Goal: Find contact information: Find contact information

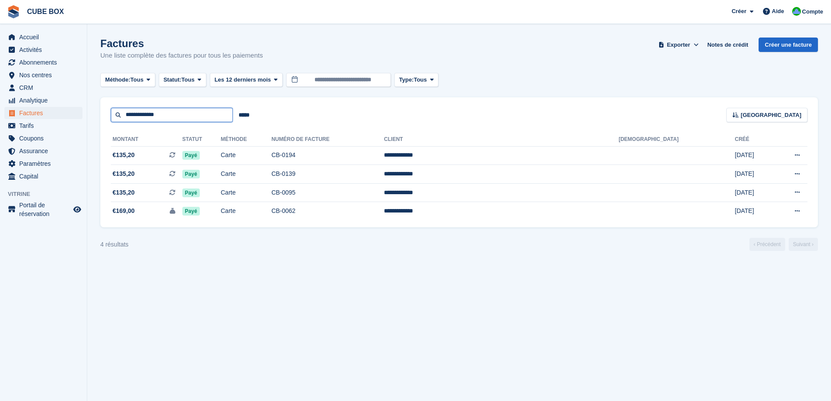
drag, startPoint x: 178, startPoint y: 116, endPoint x: 101, endPoint y: 115, distance: 76.7
click at [101, 115] on div "**********" at bounding box center [458, 109] width 717 height 25
type input "******"
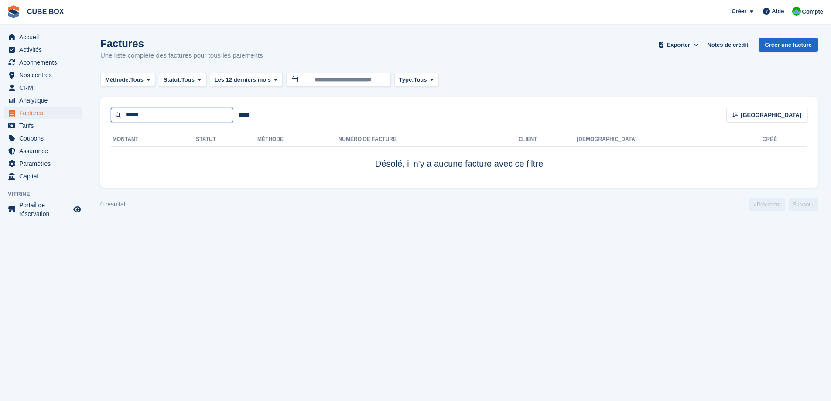
drag, startPoint x: 149, startPoint y: 119, endPoint x: 115, endPoint y: 122, distance: 34.1
click at [115, 122] on div "****** ***** Trier Sort by Date de création Créé (le plus ancien en premier) Cr…" at bounding box center [458, 142] width 717 height 90
type input "*****"
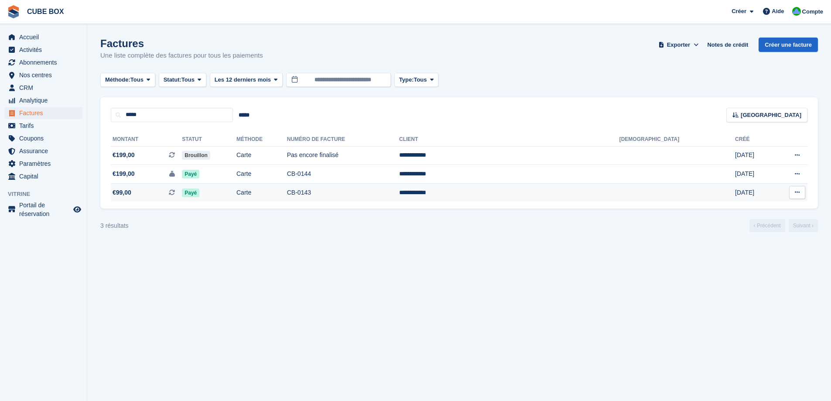
click at [399, 192] on td "CB-0143" at bounding box center [343, 192] width 112 height 18
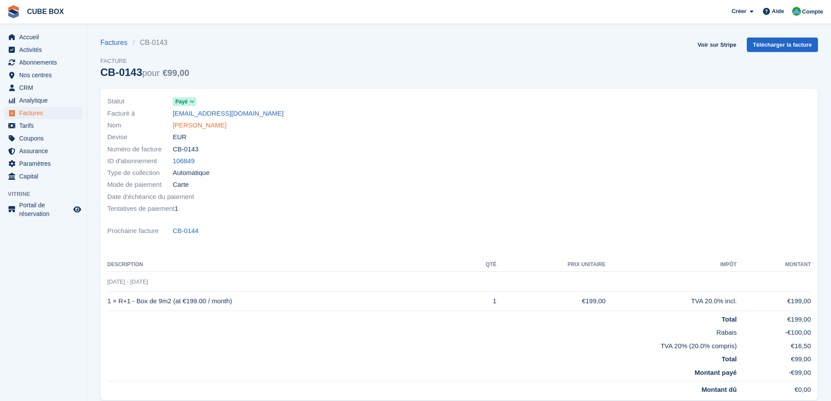
click at [203, 126] on link "Serge Ségura" at bounding box center [200, 125] width 54 height 10
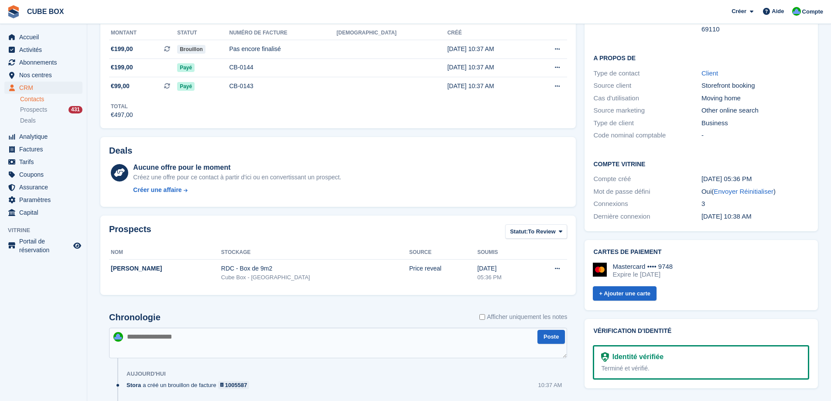
scroll to position [156, 0]
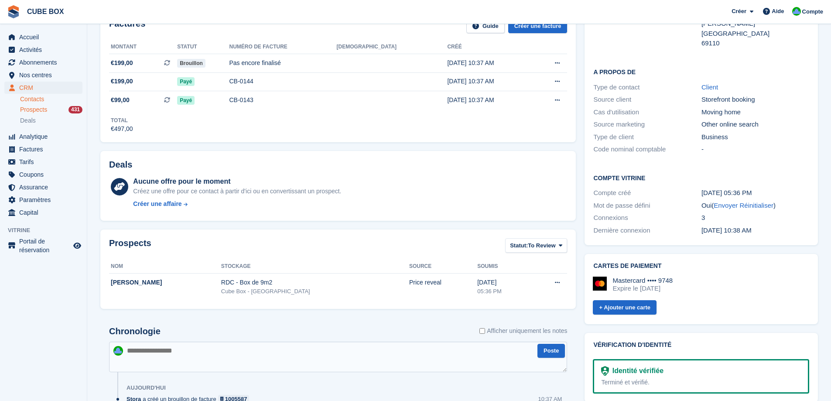
click at [35, 107] on span "Prospects" at bounding box center [33, 110] width 27 height 8
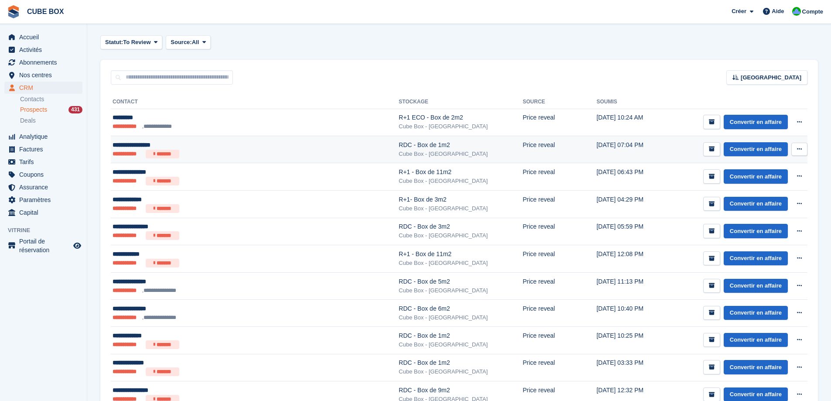
scroll to position [44, 0]
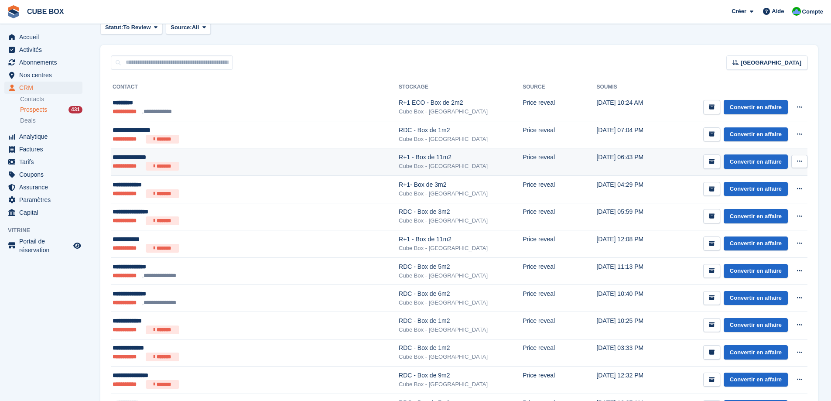
click at [247, 165] on ul "**********" at bounding box center [214, 166] width 205 height 9
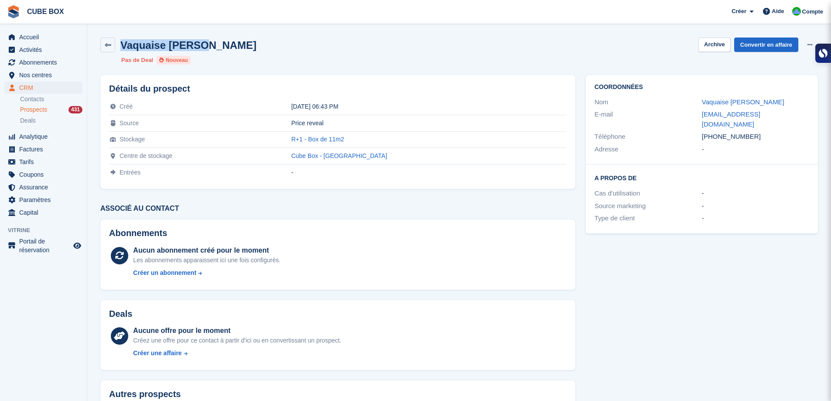
drag, startPoint x: 209, startPoint y: 49, endPoint x: 118, endPoint y: 46, distance: 91.6
click at [118, 46] on div "Vaquaise Céline Archive Convertir en affaire Supprimer le prospect" at bounding box center [458, 44] width 717 height 15
copy h2 "Vaquaise Céline"
drag, startPoint x: 751, startPoint y: 127, endPoint x: 681, endPoint y: 126, distance: 70.2
click at [681, 130] on div "Téléphone +33622571600" at bounding box center [701, 136] width 215 height 13
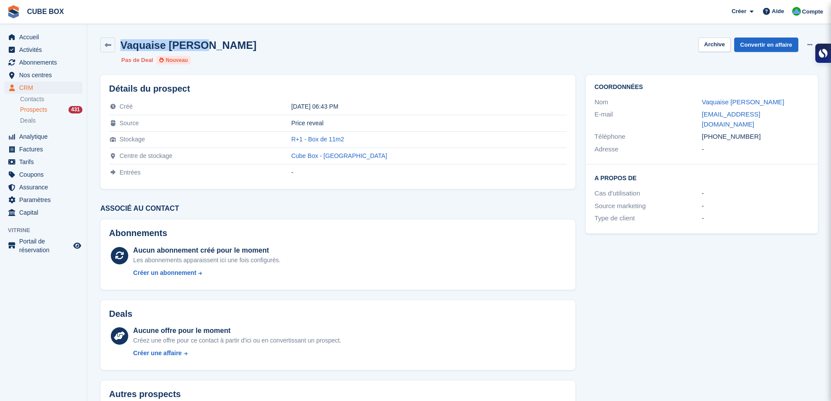
copy div "Téléphone +33622571600"
drag, startPoint x: 767, startPoint y: 116, endPoint x: 675, endPoint y: 112, distance: 92.5
click at [675, 112] on div "E-mail cfouine73@hotmail.fr" at bounding box center [701, 119] width 215 height 22
copy div "cfouine73@hotmail.fr"
drag, startPoint x: 398, startPoint y: 141, endPoint x: 298, endPoint y: 139, distance: 99.4
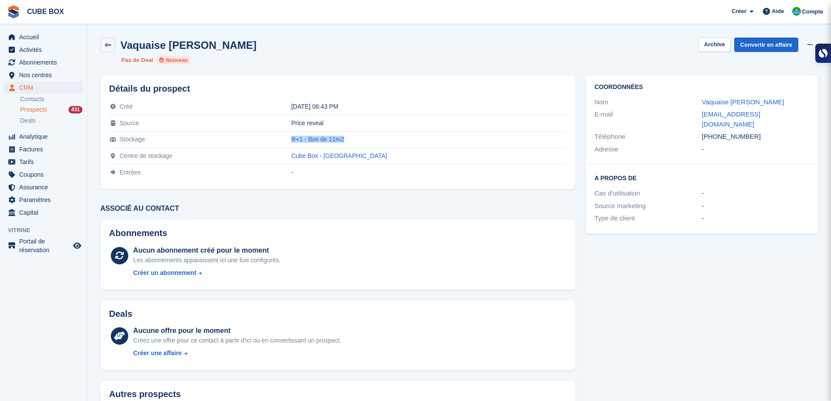
click at [298, 139] on tr "Stockage R+1 - Box de 11m2" at bounding box center [337, 139] width 457 height 17
copy tr "R+1 - Box de 11m2"
click at [110, 47] on icon at bounding box center [108, 45] width 7 height 7
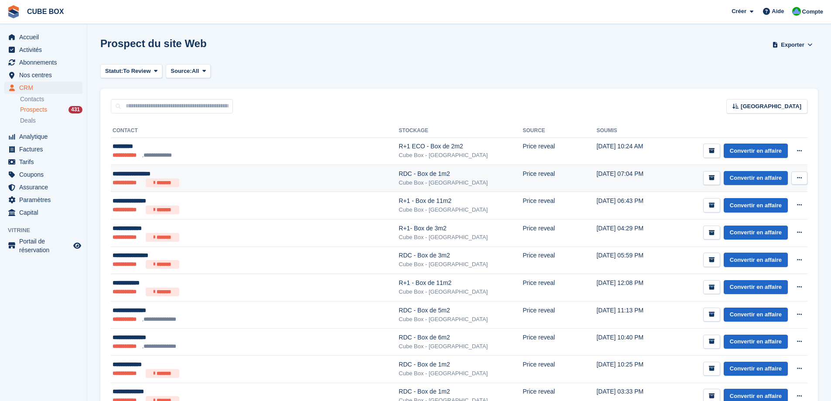
click at [399, 176] on div "RDC - Box de 1m2" at bounding box center [461, 173] width 124 height 9
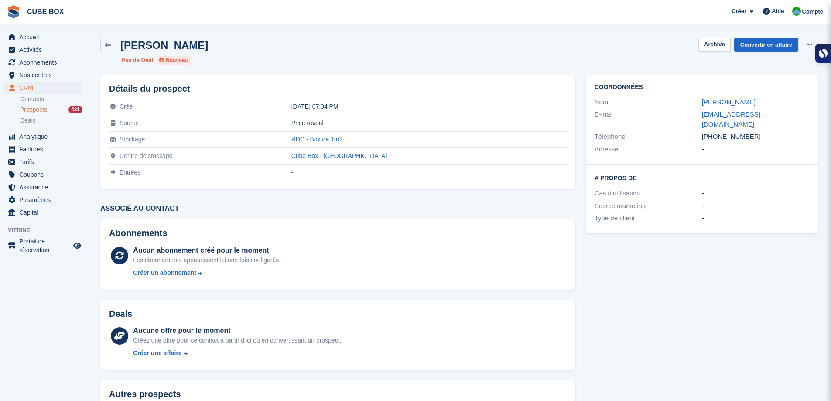
drag, startPoint x: 211, startPoint y: 48, endPoint x: 123, endPoint y: 46, distance: 88.5
click at [123, 46] on div "Christine FUENTES Archive Convertir en affaire Supprimer le prospect" at bounding box center [458, 44] width 717 height 15
copy h2 "Christine FUENTES"
drag, startPoint x: 758, startPoint y: 126, endPoint x: 693, endPoint y: 127, distance: 65.0
click at [693, 130] on div "Téléphone +33677558999" at bounding box center [701, 136] width 215 height 13
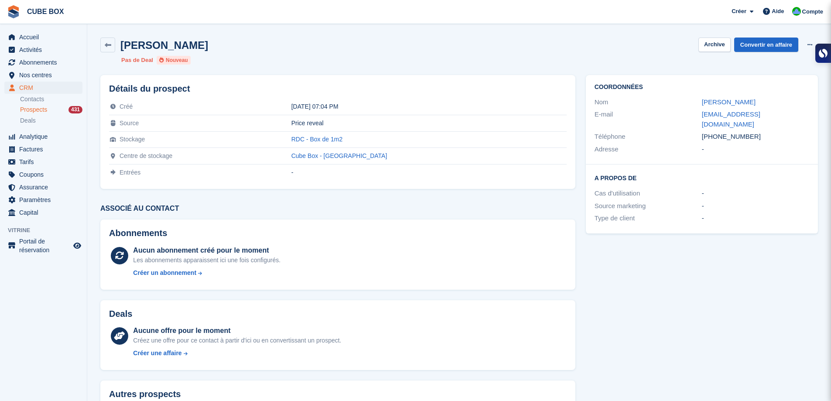
copy div "Téléphone +33677558999"
drag, startPoint x: 778, startPoint y: 114, endPoint x: 693, endPoint y: 117, distance: 85.1
click at [693, 117] on div "E-mail kinoupom63@gmail.com" at bounding box center [701, 119] width 215 height 22
copy div "kinoupom63@gmail.com"
drag, startPoint x: 757, startPoint y: 128, endPoint x: 697, endPoint y: 128, distance: 60.2
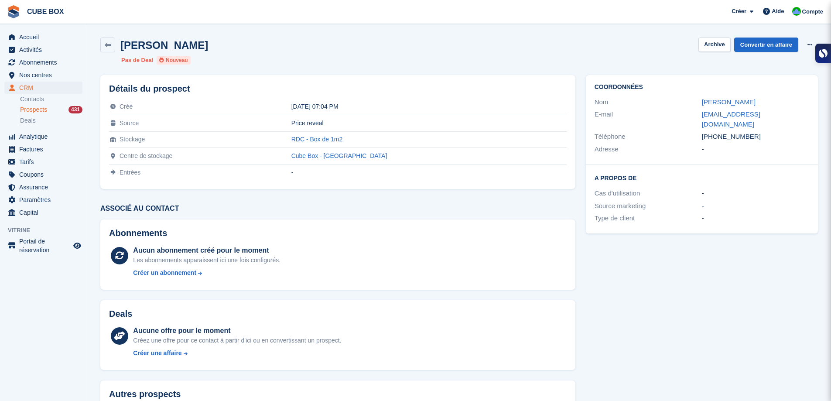
click at [697, 130] on div "Téléphone +33677558999" at bounding box center [701, 136] width 215 height 13
copy div "Téléphone +33677558999"
drag, startPoint x: 777, startPoint y: 116, endPoint x: 693, endPoint y: 110, distance: 84.8
click at [693, 110] on div "E-mail kinoupom63@gmail.com" at bounding box center [701, 119] width 215 height 22
copy div "kinoupom63@gmail.com"
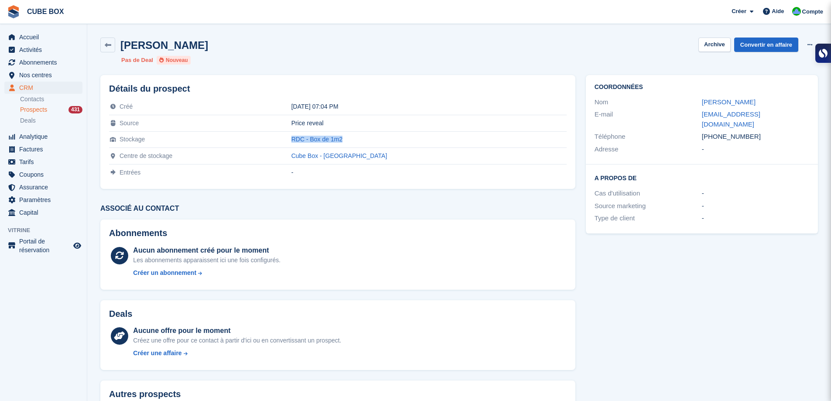
drag, startPoint x: 392, startPoint y: 142, endPoint x: 304, endPoint y: 141, distance: 88.1
click at [304, 141] on tr "Stockage RDC - Box de 1m2" at bounding box center [337, 139] width 457 height 17
copy tr "RDC - Box de 1m2"
click at [106, 45] on icon at bounding box center [108, 45] width 7 height 7
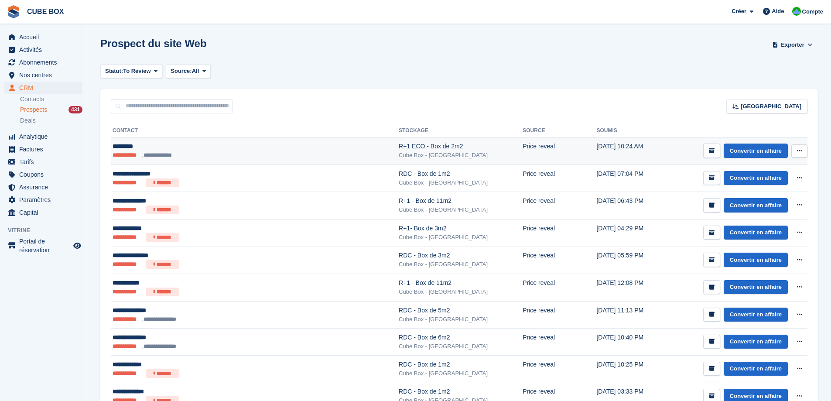
click at [237, 157] on ul "**********" at bounding box center [214, 155] width 205 height 9
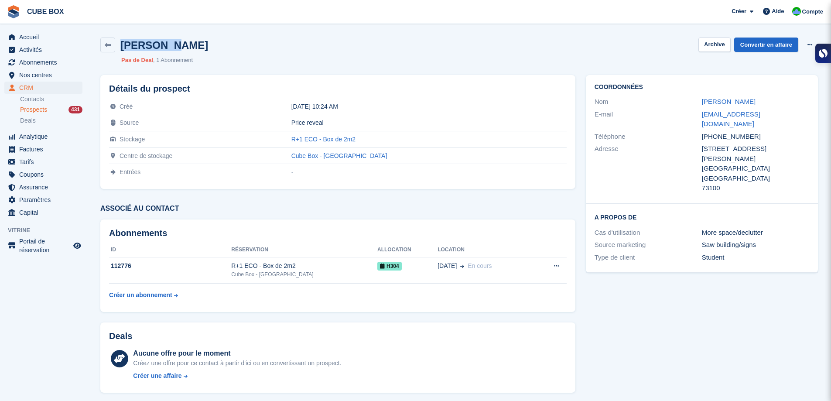
drag, startPoint x: 171, startPoint y: 48, endPoint x: 119, endPoint y: 50, distance: 52.3
click at [119, 50] on div "[PERSON_NAME] Archive Convertir en affaire Supprimer le prospect" at bounding box center [458, 44] width 717 height 15
copy h2 "[PERSON_NAME]"
drag, startPoint x: 747, startPoint y: 124, endPoint x: 702, endPoint y: 123, distance: 44.9
click at [702, 132] on div "[PHONE_NUMBER]" at bounding box center [755, 137] width 107 height 10
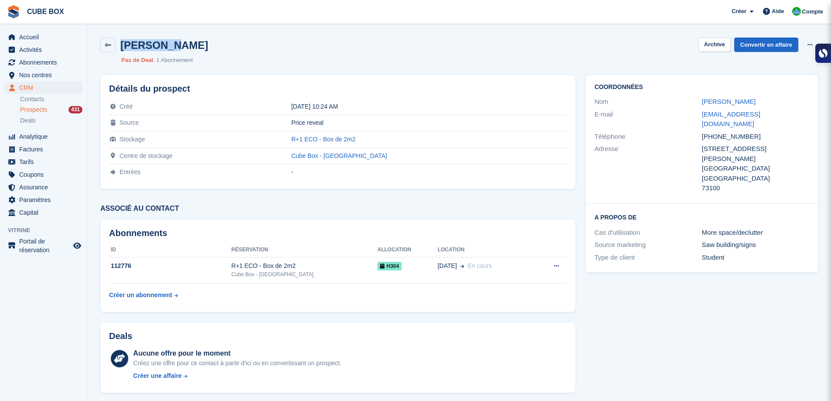
copy div "[PHONE_NUMBER]"
drag, startPoint x: 776, startPoint y: 118, endPoint x: 689, endPoint y: 116, distance: 86.8
click at [689, 116] on div "E-mail [EMAIL_ADDRESS][DOMAIN_NAME]" at bounding box center [701, 119] width 215 height 22
copy div "[EMAIL_ADDRESS][DOMAIN_NAME]"
drag, startPoint x: 400, startPoint y: 139, endPoint x: 324, endPoint y: 140, distance: 76.7
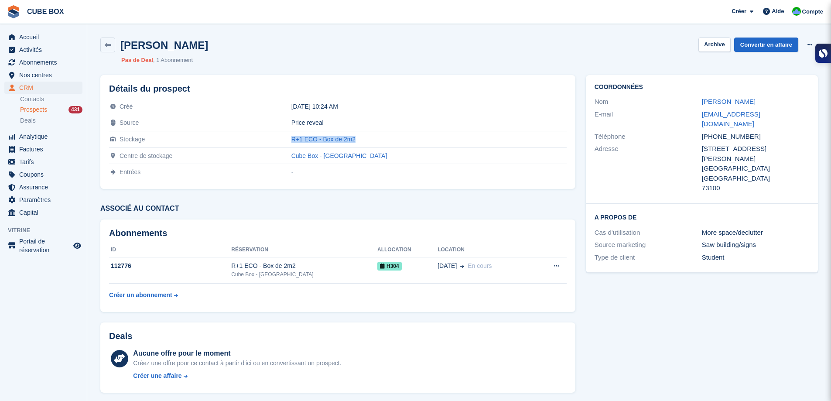
click at [324, 140] on tr "Stockage R+1 ECO - Box de 2m2" at bounding box center [337, 139] width 457 height 17
copy tr "R+1 ECO - Box de 2m2"
click at [104, 48] on link at bounding box center [107, 44] width 15 height 15
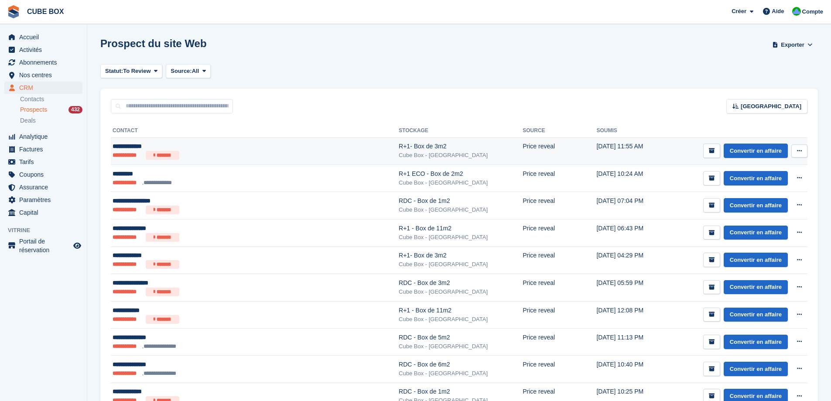
click at [399, 147] on div "R+1- Box de 3m2" at bounding box center [461, 146] width 124 height 9
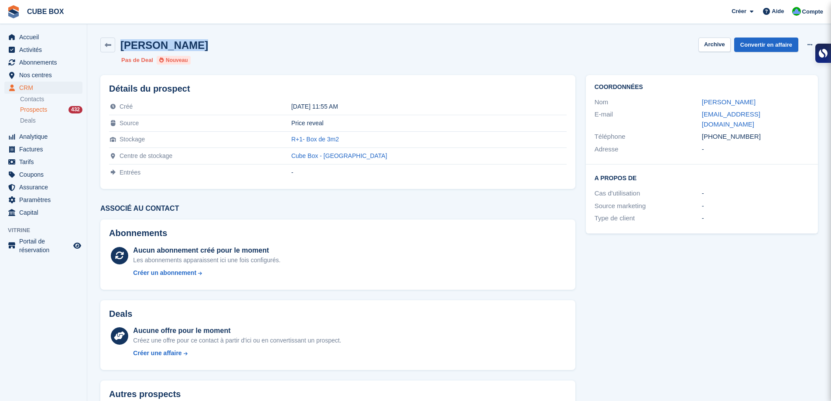
drag, startPoint x: 191, startPoint y: 46, endPoint x: 122, endPoint y: 45, distance: 68.5
click at [122, 45] on div "BLIN VIRGINIE Archive Convertir en affaire Supprimer le prospect" at bounding box center [458, 44] width 717 height 15
copy h2 "BLIN VIRGINIE"
drag, startPoint x: 747, startPoint y: 126, endPoint x: 699, endPoint y: 128, distance: 48.4
click at [699, 130] on div "Téléphone +33658776022" at bounding box center [701, 136] width 215 height 13
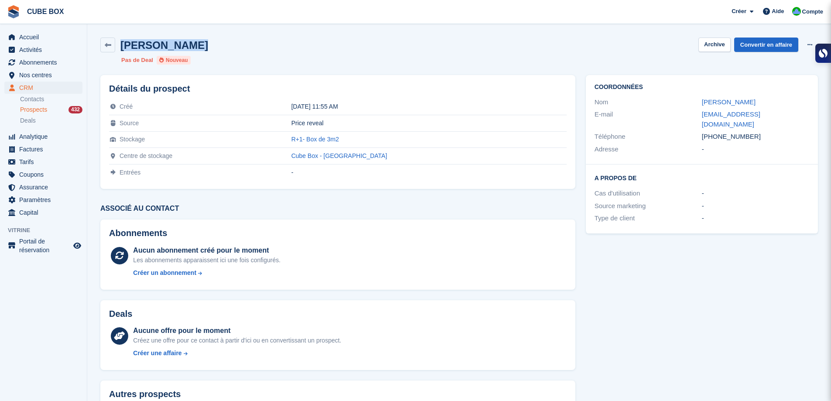
copy div "Téléphone +33658776022"
drag, startPoint x: 400, startPoint y: 138, endPoint x: 326, endPoint y: 137, distance: 74.1
click at [326, 137] on tr "Stockage R+1- Box de 3m2" at bounding box center [337, 139] width 457 height 17
copy tr "R+1- Box de 3m2"
drag, startPoint x: 763, startPoint y: 113, endPoint x: 681, endPoint y: 119, distance: 83.1
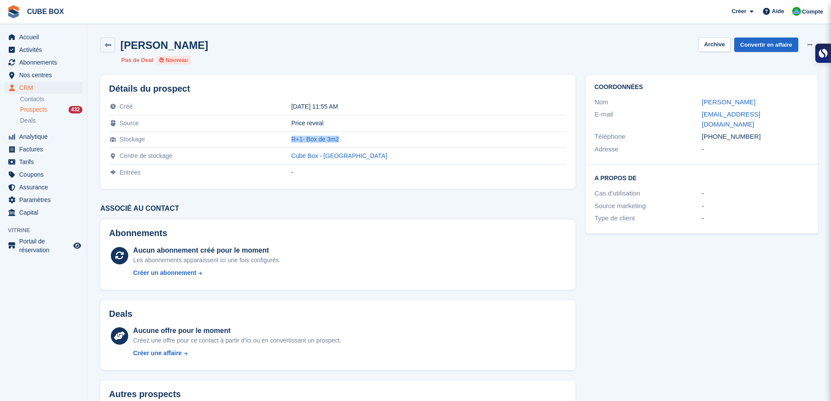
click at [681, 119] on div "E-mail virgblin@outlook.fr" at bounding box center [701, 119] width 215 height 22
copy div "virgblin@outlook.fr"
click at [804, 10] on span "Compte" at bounding box center [812, 11] width 21 height 9
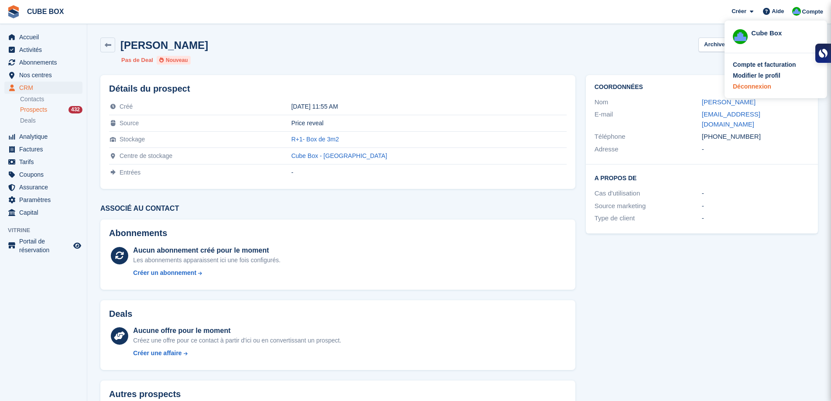
click at [761, 88] on div "Déconnexion" at bounding box center [751, 86] width 38 height 9
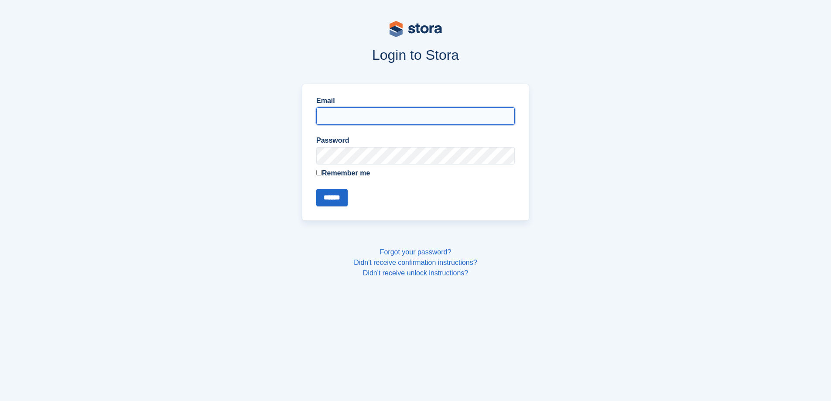
type input "**********"
click at [342, 192] on input "******" at bounding box center [331, 197] width 31 height 17
